Goal: Transaction & Acquisition: Subscribe to service/newsletter

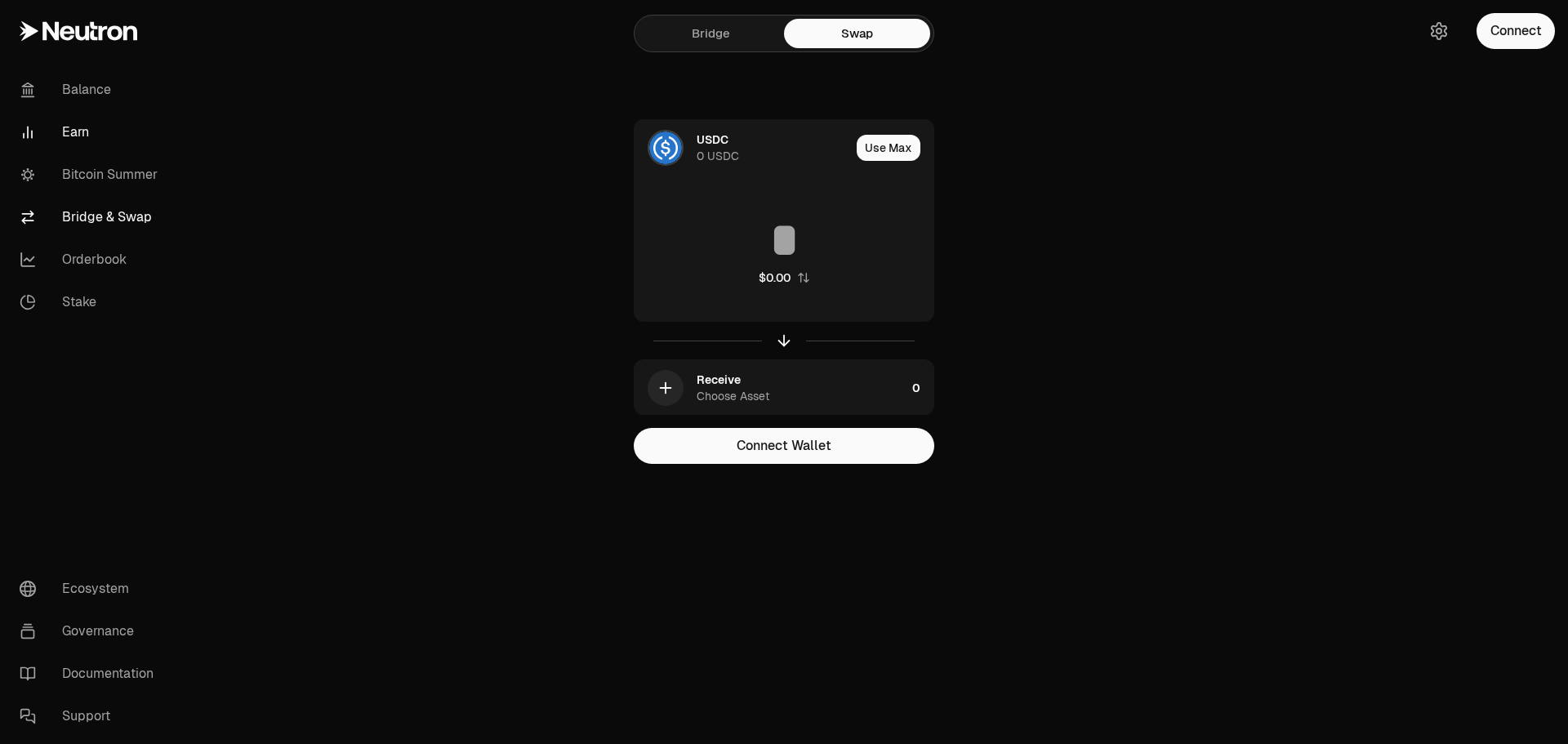
click at [87, 130] on link "Earn" at bounding box center [91, 132] width 169 height 43
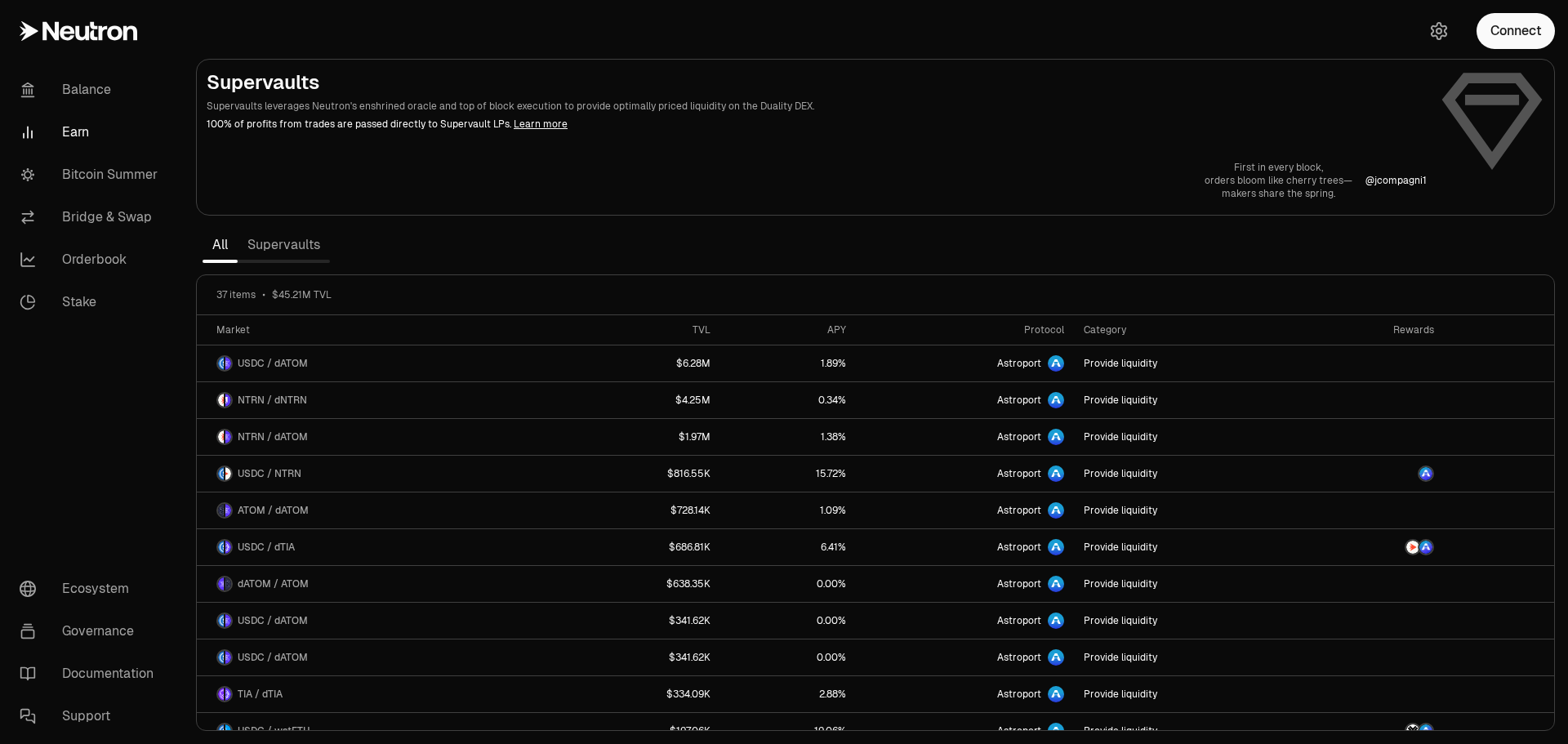
click at [278, 249] on link "Supervaults" at bounding box center [283, 245] width 92 height 33
